Goal: Task Accomplishment & Management: Manage account settings

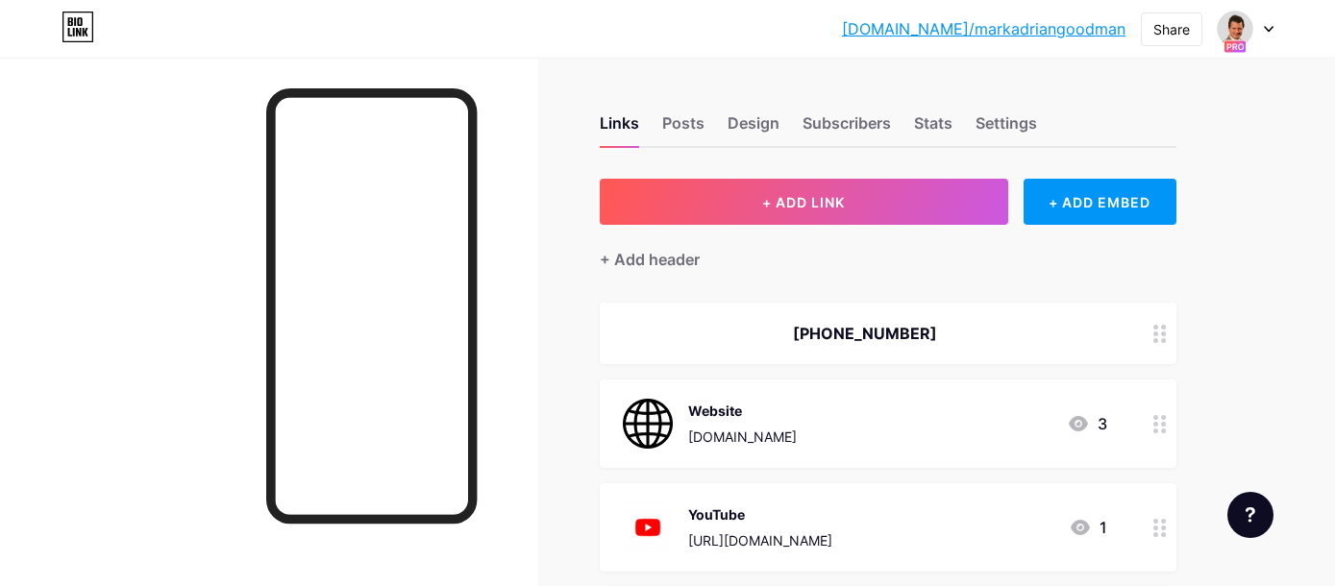
scroll to position [1179, 0]
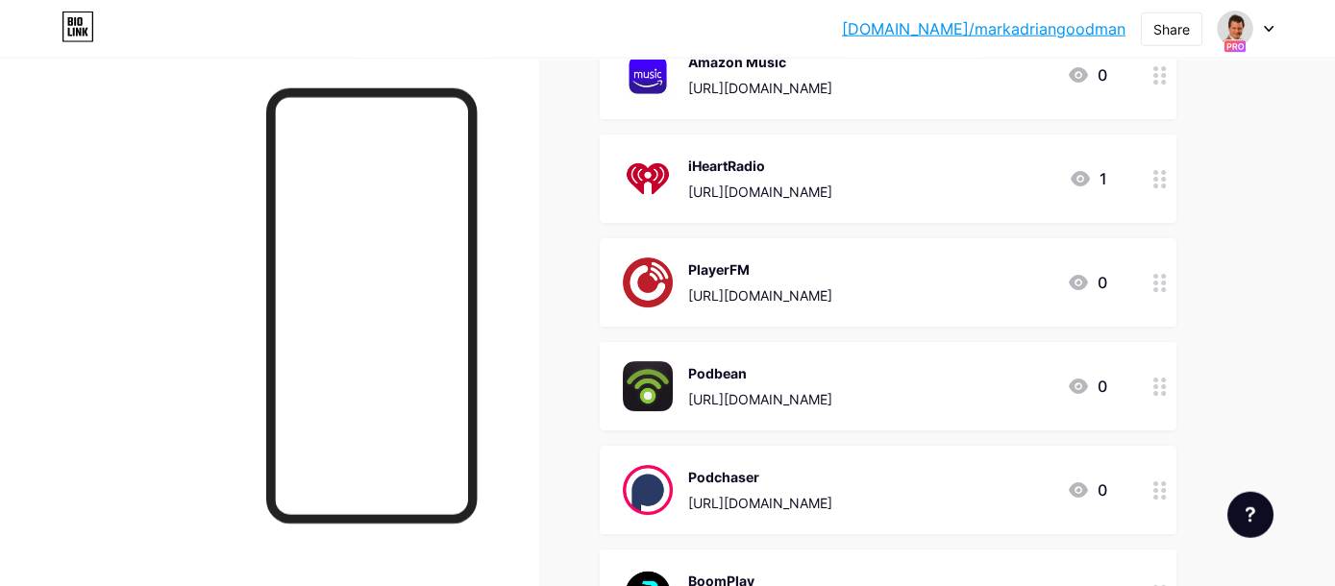
click at [1267, 18] on div at bounding box center [1246, 29] width 56 height 35
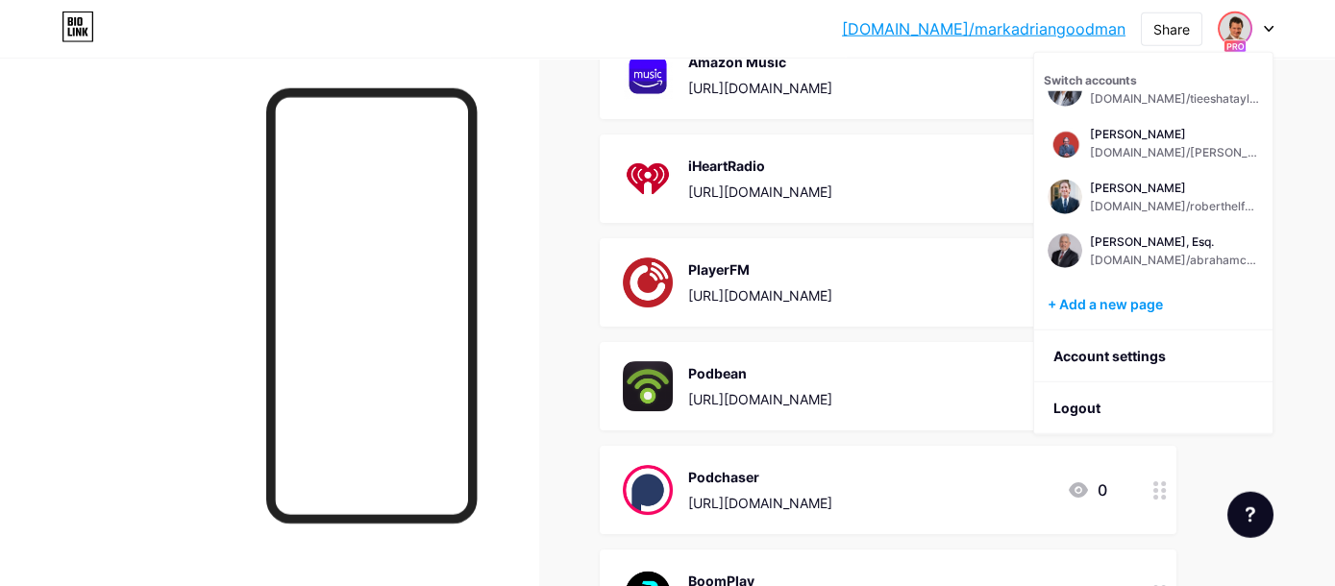
scroll to position [465, 0]
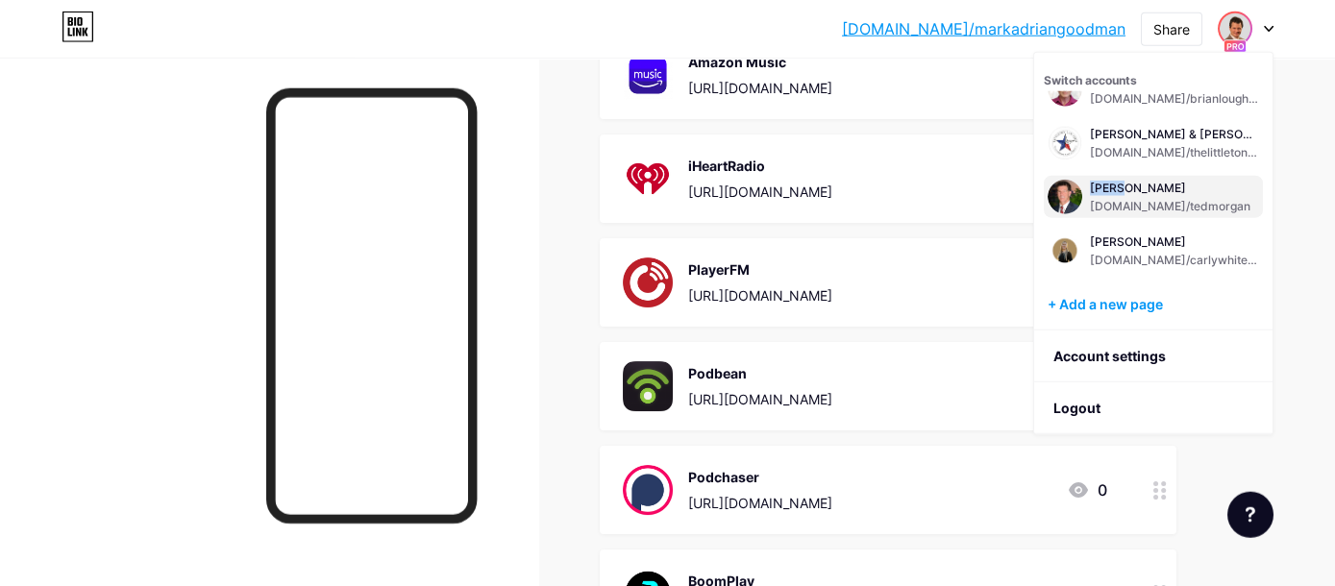
click at [1146, 189] on div "[PERSON_NAME]" at bounding box center [1170, 188] width 160 height 15
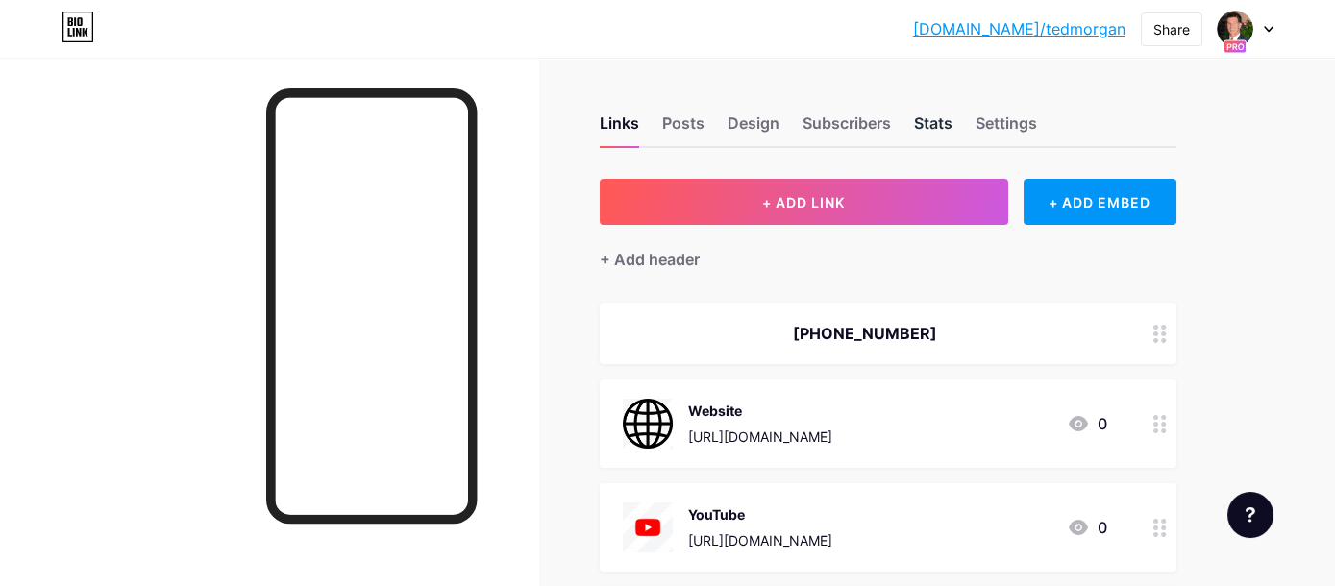
click at [934, 128] on div "Stats" at bounding box center [933, 128] width 38 height 35
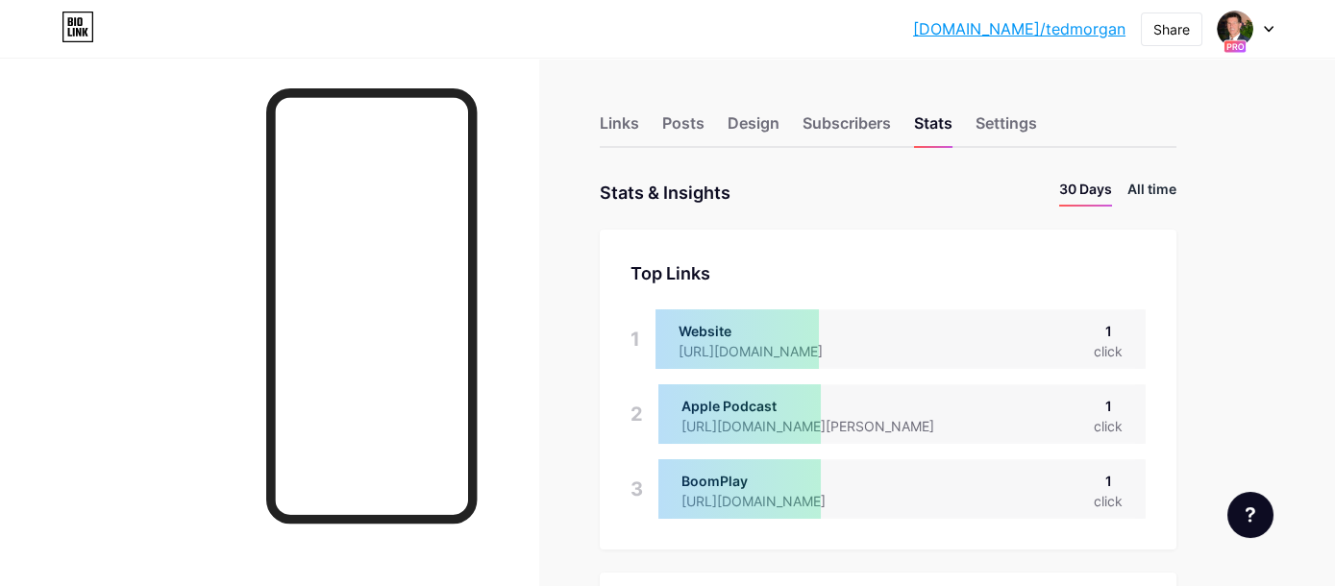
scroll to position [586, 1334]
click at [1152, 189] on li "All time" at bounding box center [1151, 193] width 49 height 28
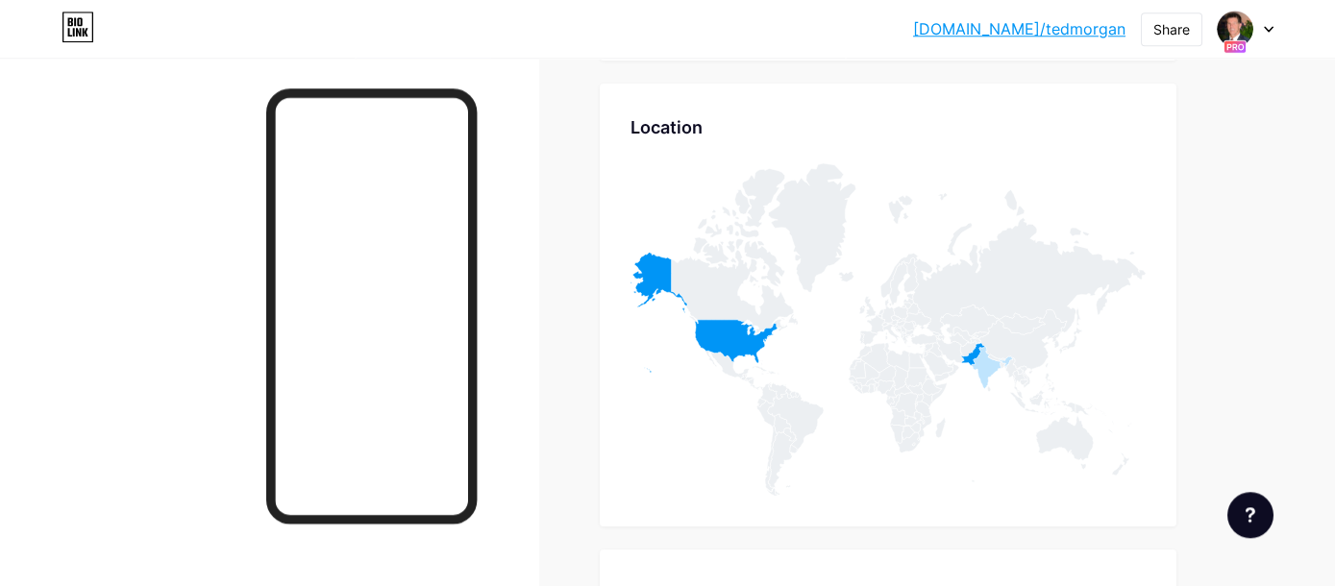
scroll to position [1207, 0]
